Goal: Transaction & Acquisition: Book appointment/travel/reservation

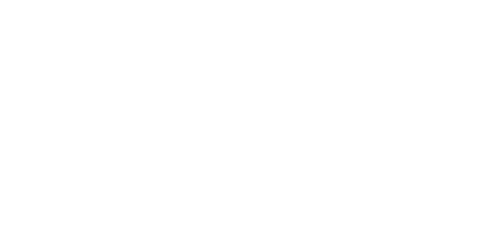
select select
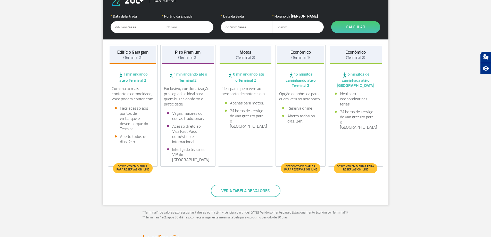
scroll to position [129, 0]
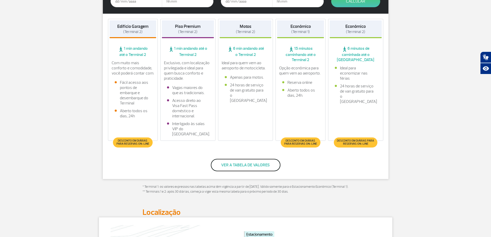
click at [242, 165] on button "Ver a tabela de valores" at bounding box center [246, 165] width 70 height 12
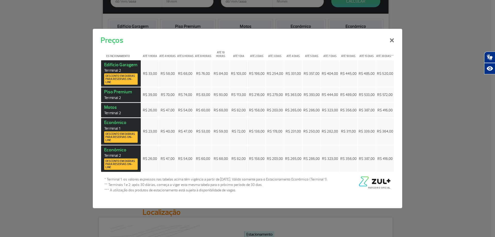
click at [116, 135] on span "Desconto em diárias para reservas on-line" at bounding box center [120, 136] width 31 height 9
click at [114, 122] on strong "Econômico Terminal 1 Desconto em diárias para reservas on-line" at bounding box center [120, 131] width 33 height 23
click at [390, 39] on button "×" at bounding box center [391, 39] width 13 height 19
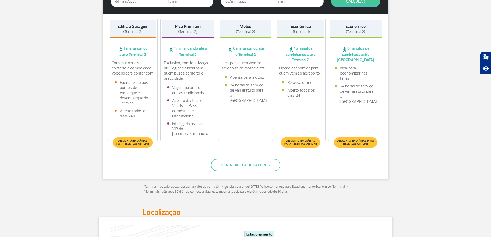
click at [304, 50] on span "15 minutos caminhando até o Terminal 2" at bounding box center [300, 54] width 47 height 16
click at [297, 143] on span "Desconto em diárias para reservas on-line" at bounding box center [300, 142] width 34 height 6
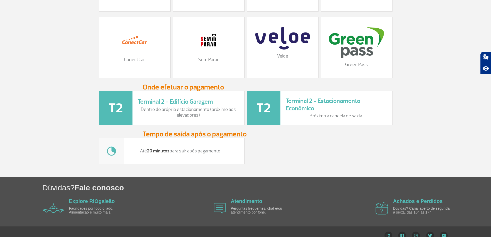
scroll to position [683, 0]
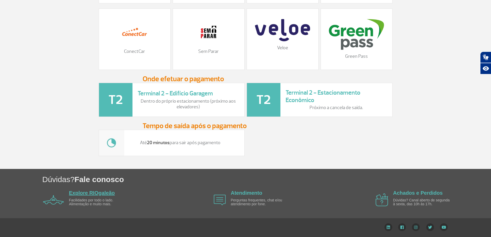
click at [87, 192] on link "Explore RIOgaleão" at bounding box center [92, 193] width 46 height 6
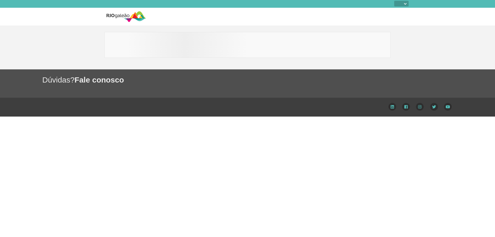
select select
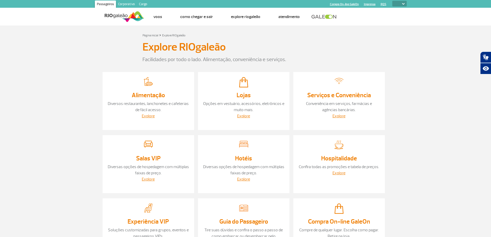
click at [123, 15] on img at bounding box center [125, 16] width 40 height 13
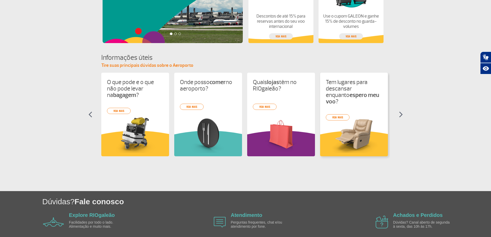
scroll to position [202, 0]
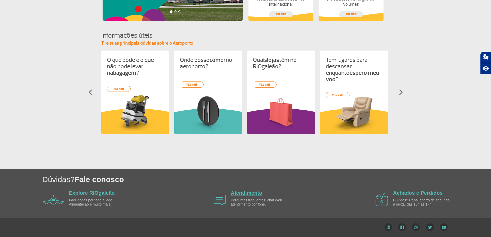
click at [248, 194] on link "Atendimento" at bounding box center [246, 193] width 31 height 6
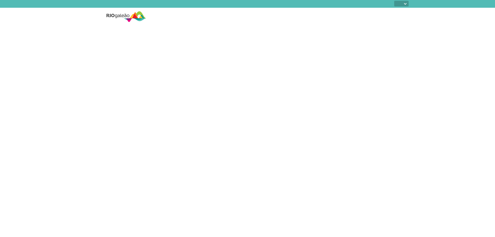
select select
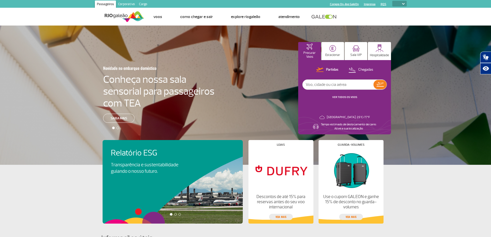
select select
click at [330, 53] on p "Estacionar" at bounding box center [332, 55] width 15 height 4
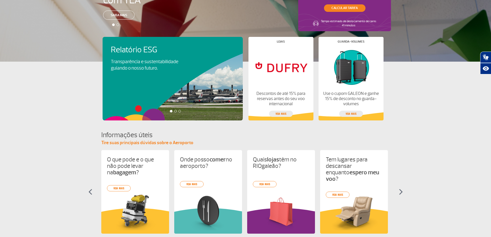
scroll to position [202, 0]
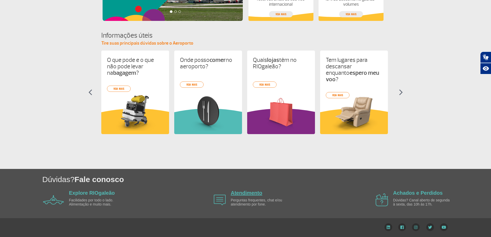
click at [248, 194] on link "Atendimento" at bounding box center [246, 193] width 31 height 6
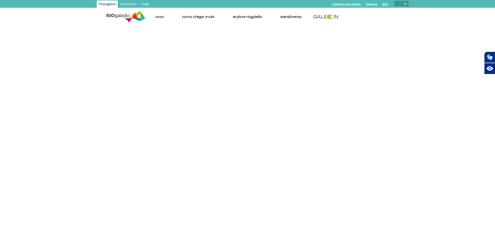
select select
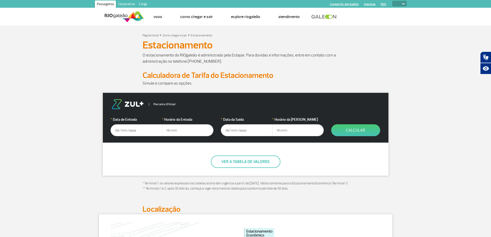
select select
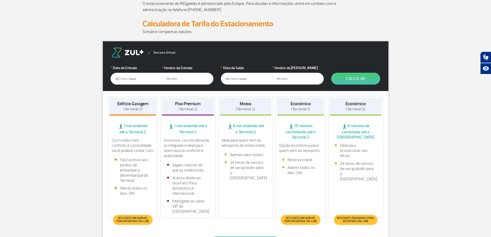
scroll to position [77, 0]
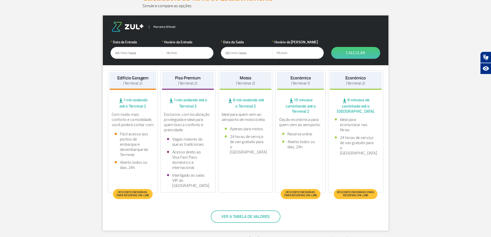
click at [296, 195] on span "Desconto em diárias para reservas on-line" at bounding box center [300, 194] width 34 height 6
click at [300, 105] on span "15 minutos caminhando até o Terminal 2" at bounding box center [300, 105] width 47 height 16
click at [300, 140] on li "Aberto todos os dias, 24h." at bounding box center [300, 144] width 37 height 10
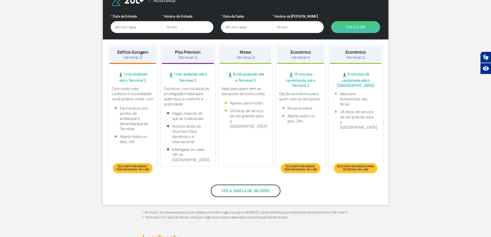
click at [249, 190] on button "Ver a tabela de valores" at bounding box center [246, 190] width 70 height 12
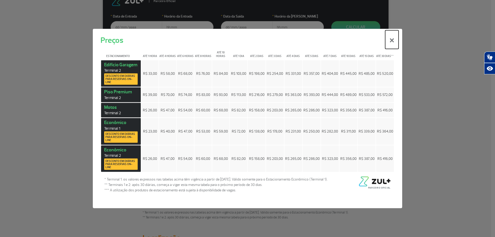
click at [391, 39] on button "×" at bounding box center [391, 39] width 13 height 19
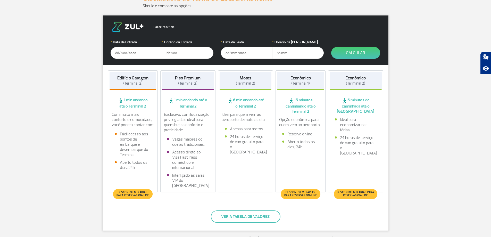
scroll to position [52, 0]
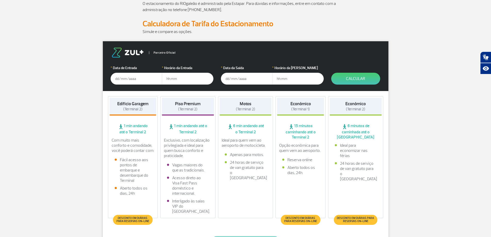
click at [128, 78] on input "text" at bounding box center [137, 79] width 52 height 12
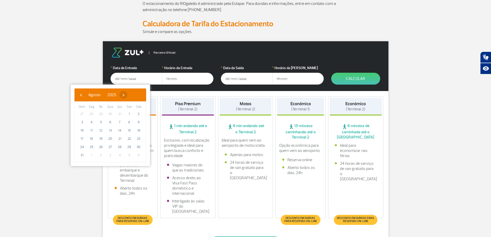
click at [127, 95] on span "›" at bounding box center [124, 95] width 8 height 8
click at [132, 95] on span "›" at bounding box center [128, 95] width 8 height 8
click at [129, 95] on span "›" at bounding box center [125, 95] width 8 height 8
click at [81, 94] on span "‹" at bounding box center [81, 95] width 8 height 8
click at [92, 147] on span "27" at bounding box center [91, 147] width 8 height 8
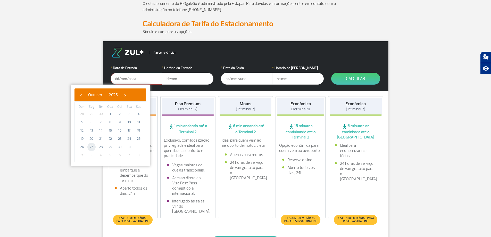
type input "[DATE]"
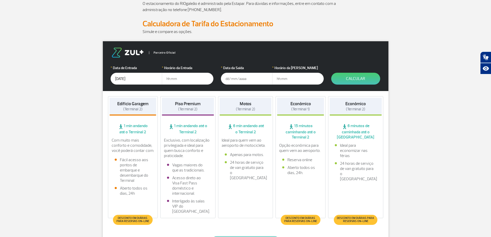
click at [174, 78] on input "text" at bounding box center [188, 79] width 52 height 12
type input "83:0"
click at [233, 77] on input "text" at bounding box center [247, 79] width 52 height 12
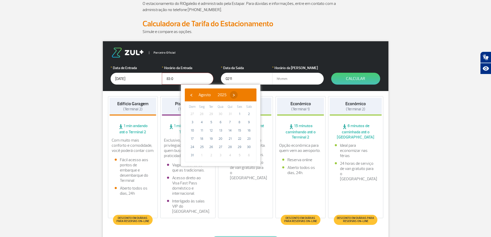
type input "[DATE]"
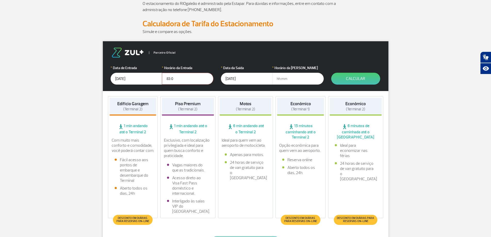
click at [279, 79] on input "text" at bounding box center [298, 79] width 52 height 12
type input "15:30"
click at [350, 77] on button "Calcular" at bounding box center [355, 79] width 49 height 12
click at [351, 78] on button "Calcular" at bounding box center [355, 79] width 49 height 12
click at [303, 106] on h4 "Econômico (Terminal 1)" at bounding box center [300, 106] width 20 height 11
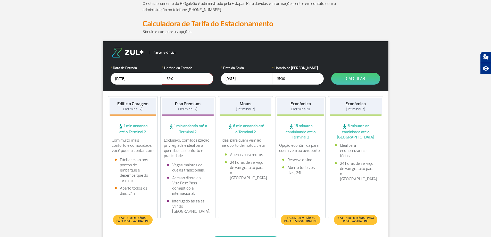
click at [302, 104] on strong "Econômico" at bounding box center [300, 103] width 20 height 5
click at [294, 220] on span "Desconto em diárias para reservas on-line" at bounding box center [300, 219] width 34 height 6
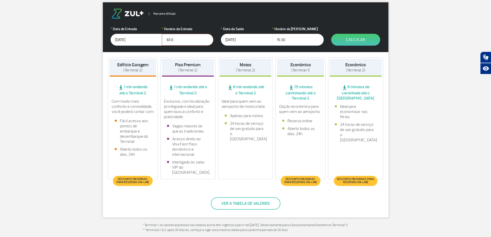
scroll to position [65, 0]
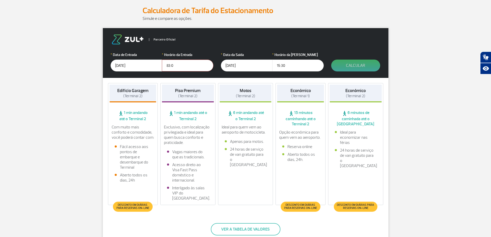
click at [352, 67] on button "Calcular" at bounding box center [355, 66] width 49 height 12
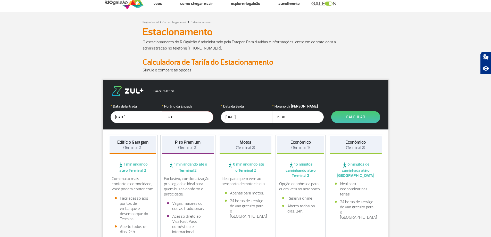
scroll to position [0, 0]
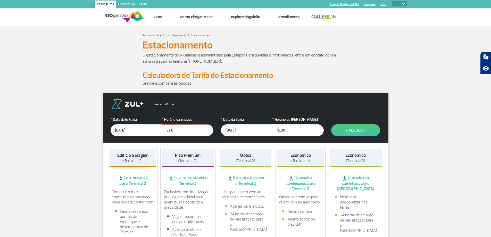
click at [137, 128] on input "[DATE]" at bounding box center [137, 130] width 52 height 12
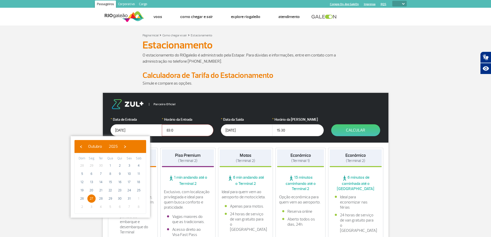
click at [182, 130] on input "83:0" at bounding box center [188, 130] width 52 height 12
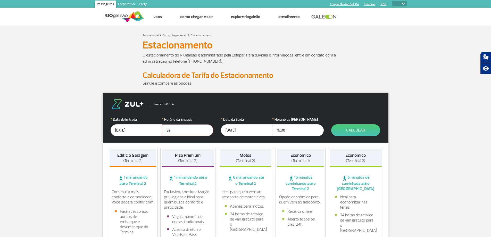
type input "8"
type input "08:30"
click at [349, 130] on button "Calcular" at bounding box center [355, 130] width 49 height 12
